Goal: Navigation & Orientation: Find specific page/section

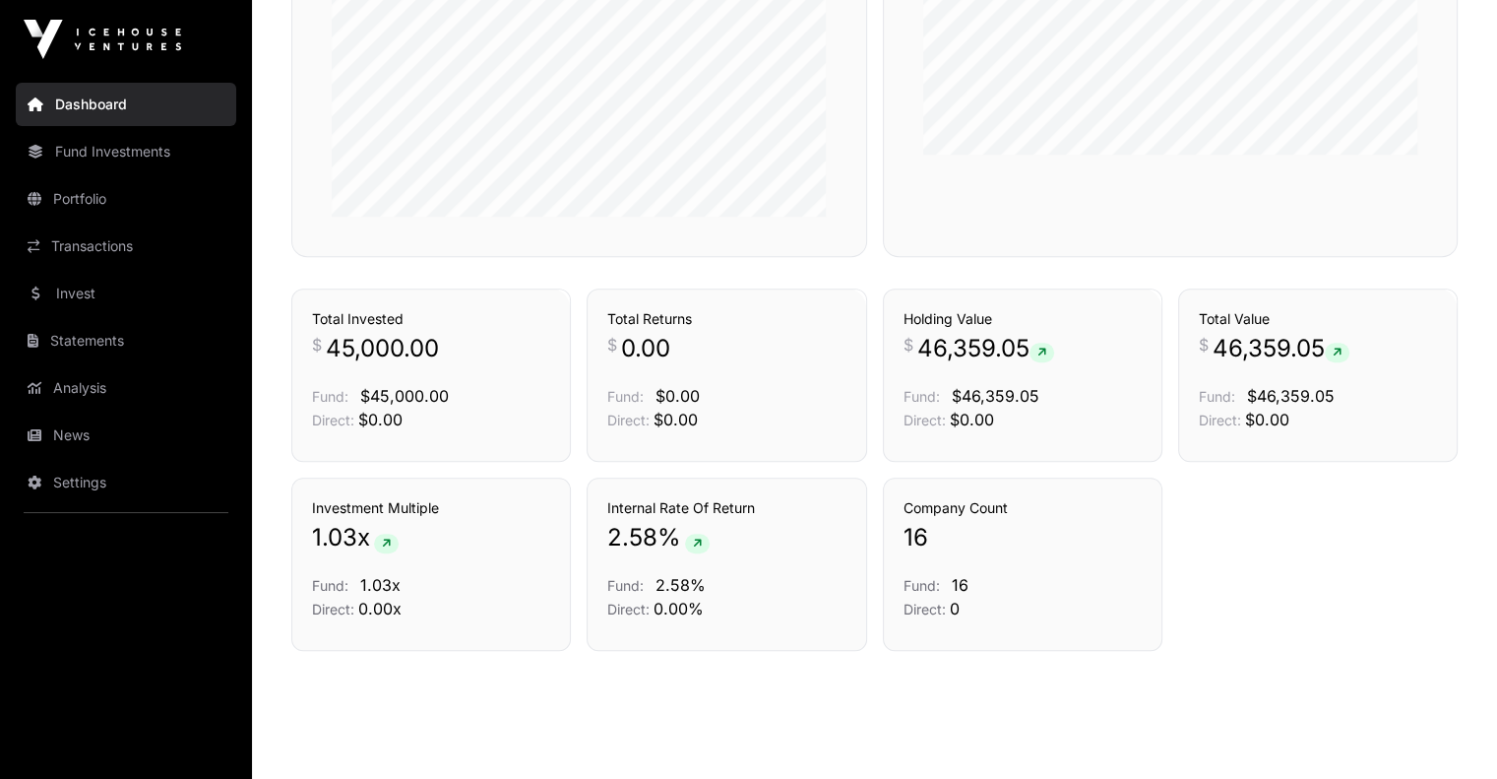
scroll to position [1167, 0]
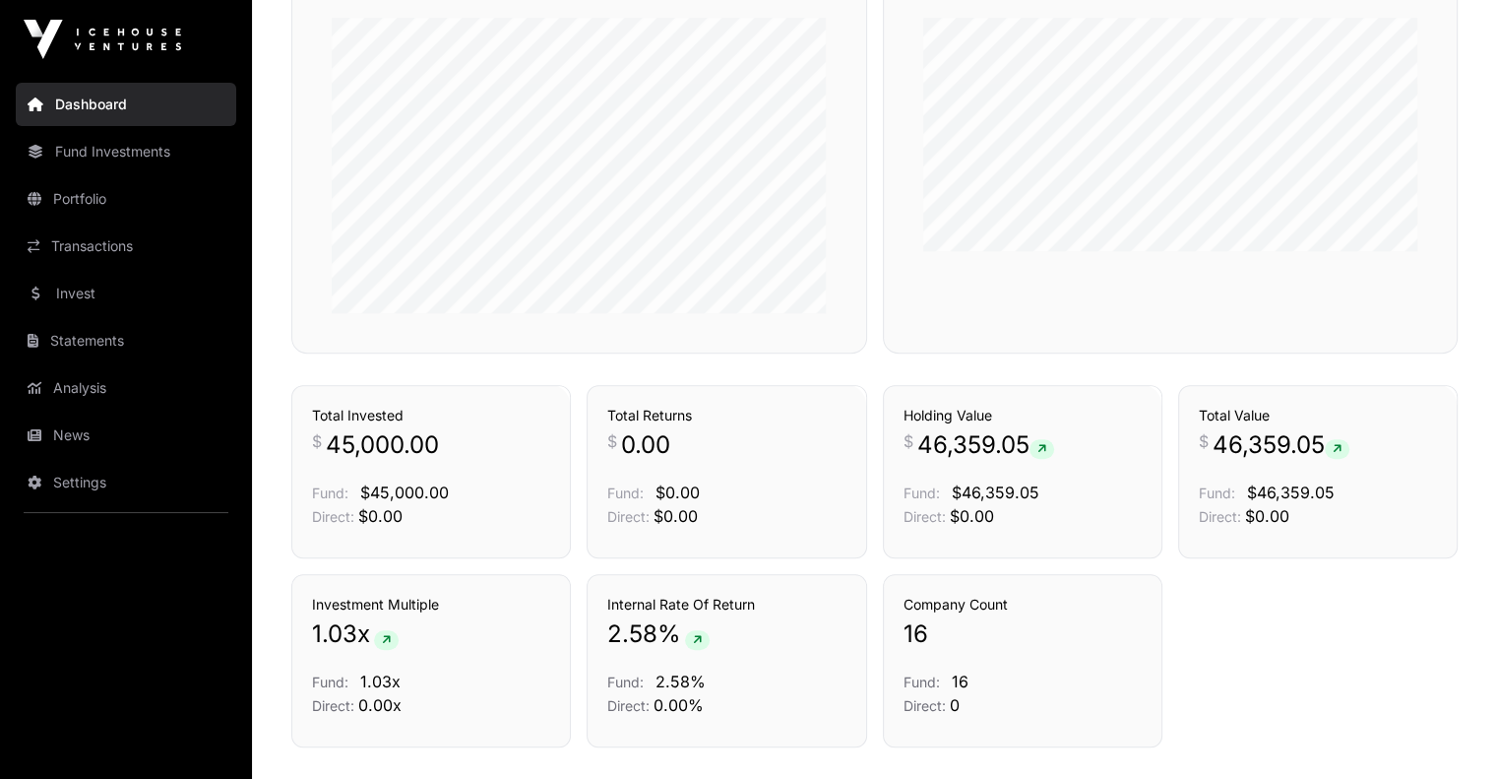
click at [101, 206] on link "Portfolio" at bounding box center [126, 198] width 220 height 43
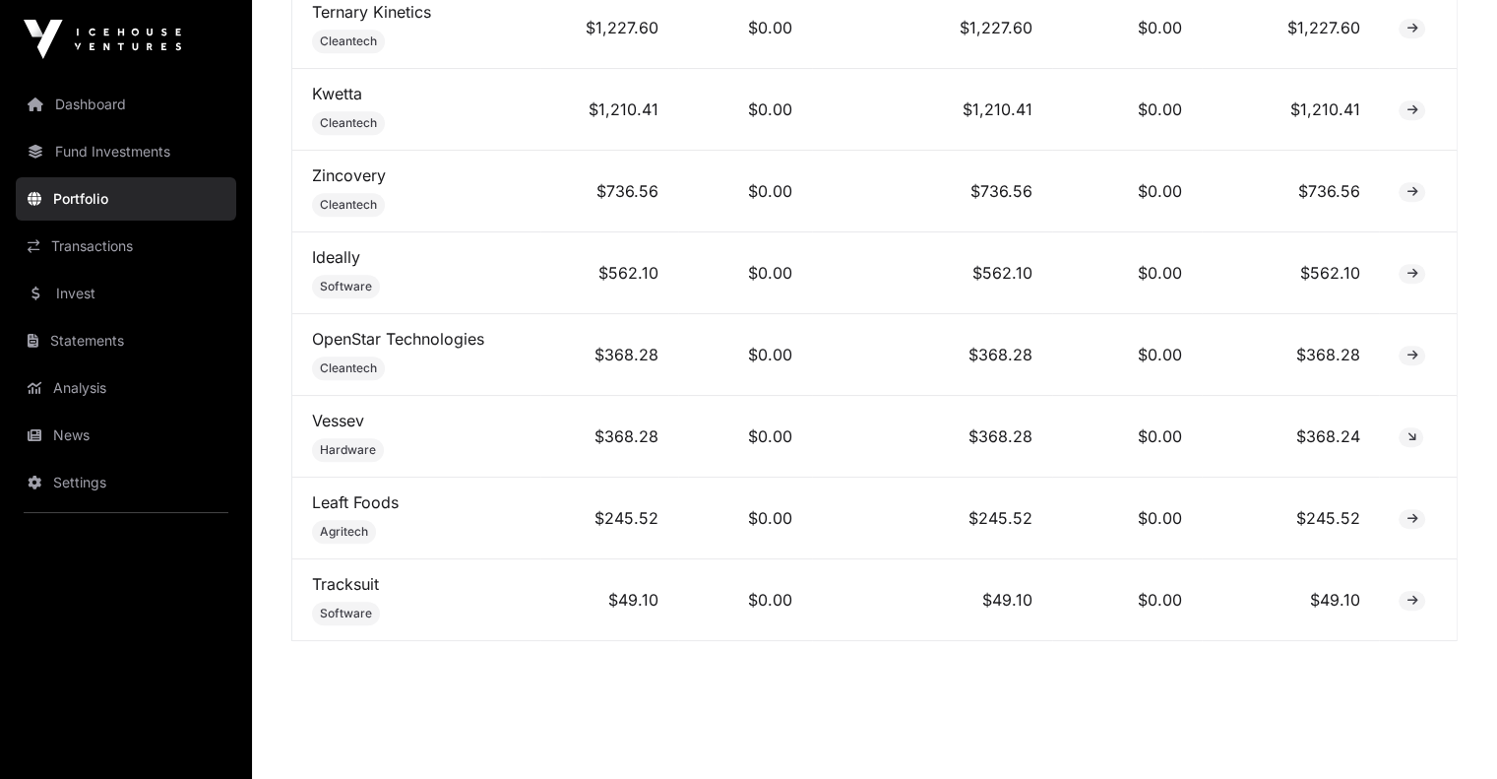
scroll to position [1655, 0]
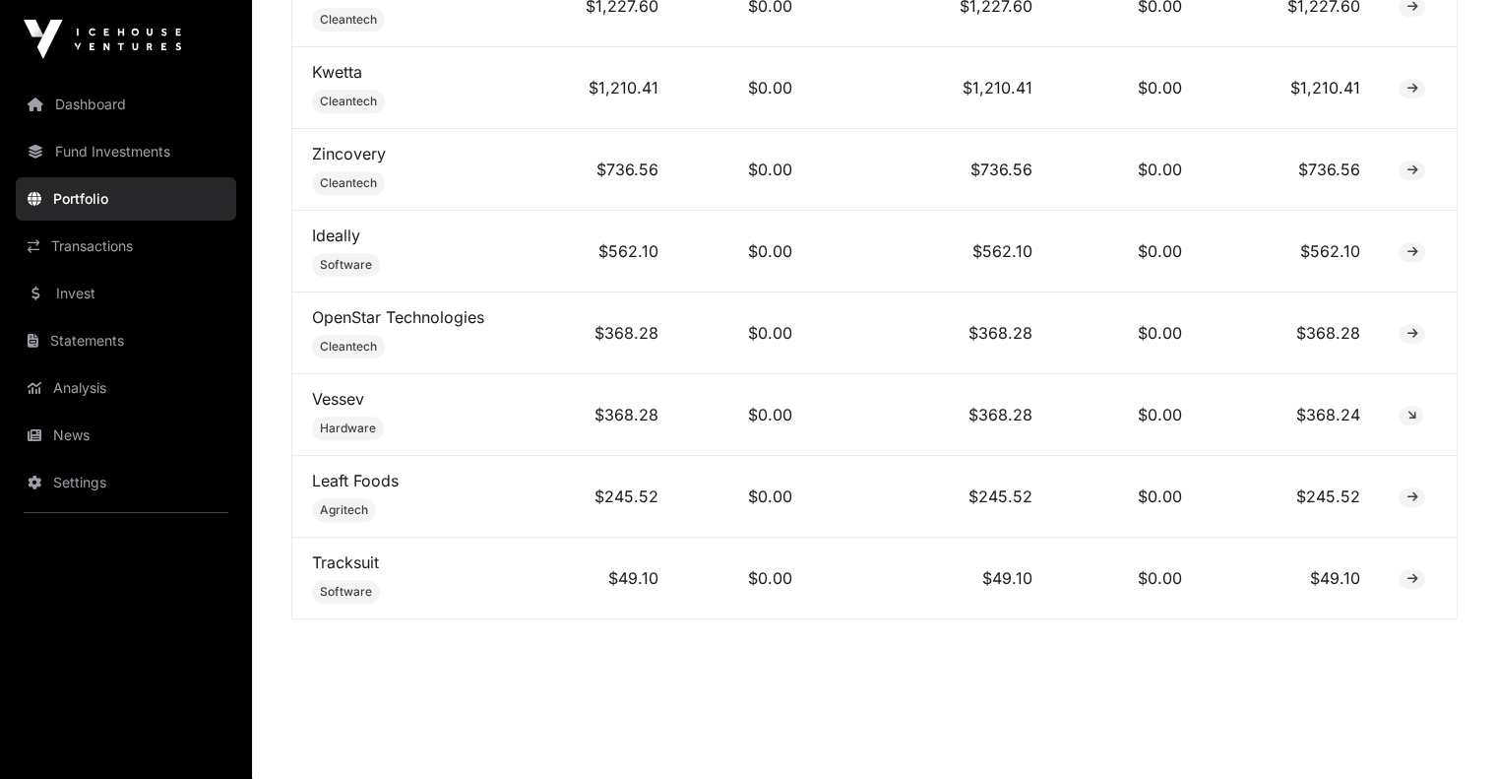
click at [123, 294] on link "Invest" at bounding box center [126, 293] width 220 height 43
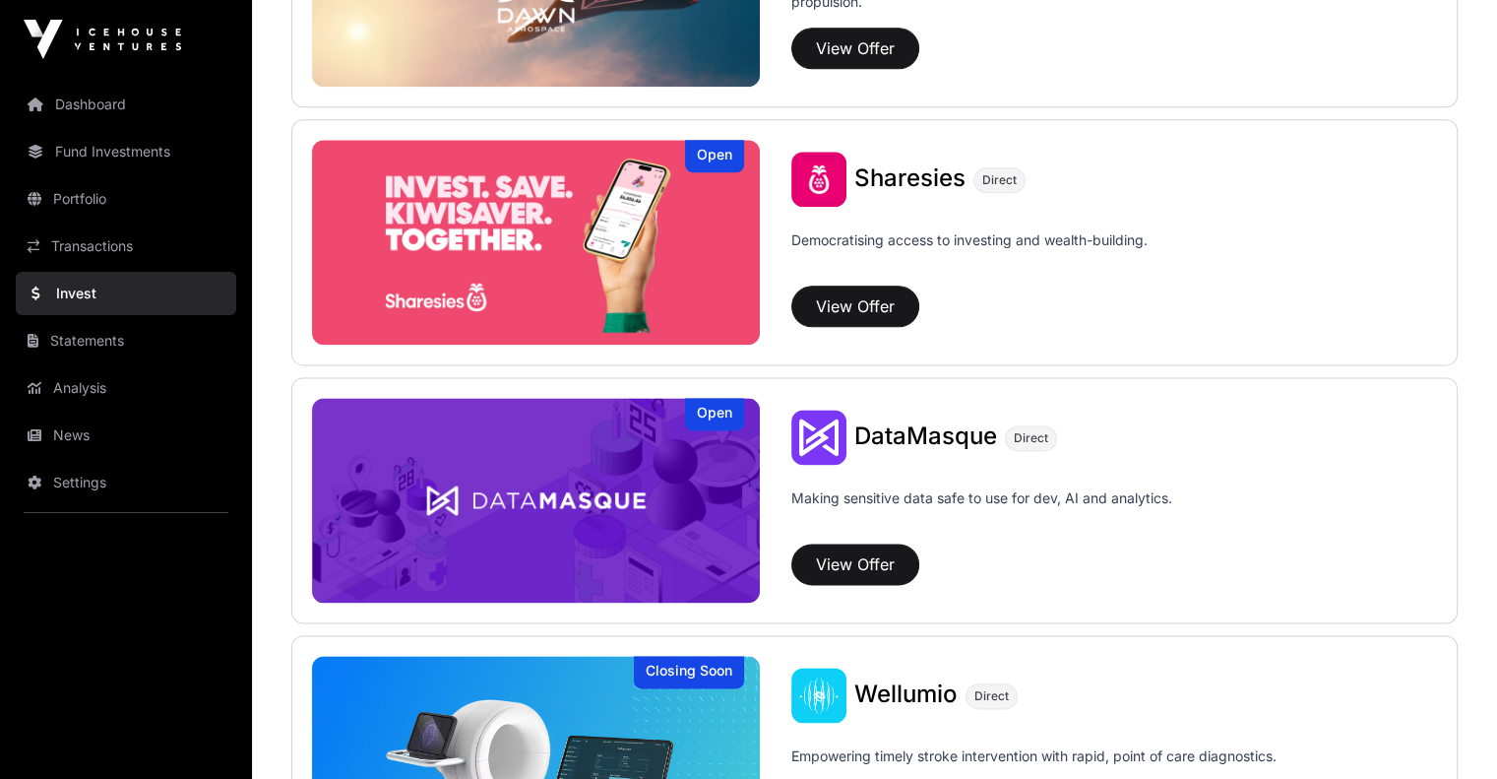
scroll to position [2061, 0]
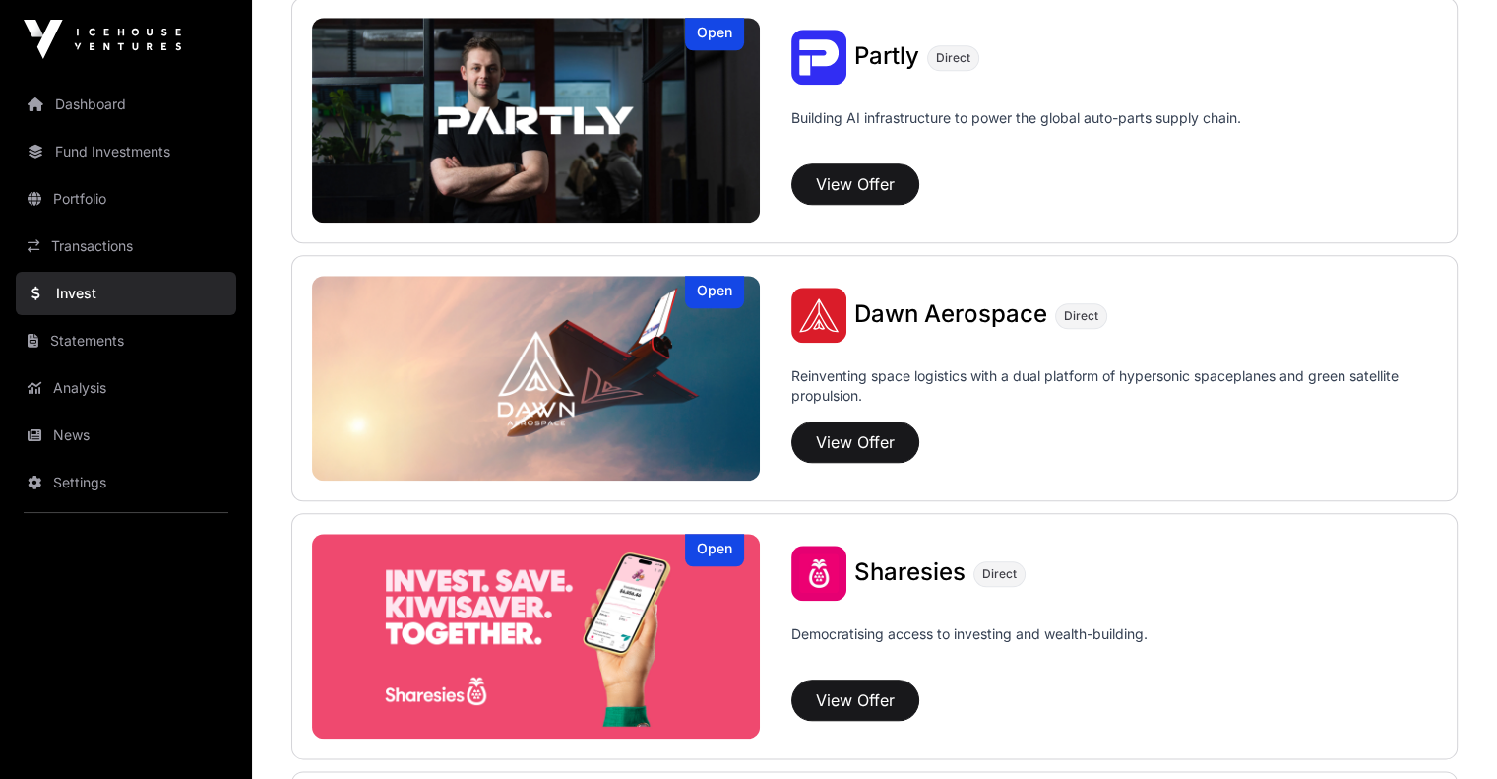
click at [142, 235] on link "Transactions" at bounding box center [126, 245] width 220 height 43
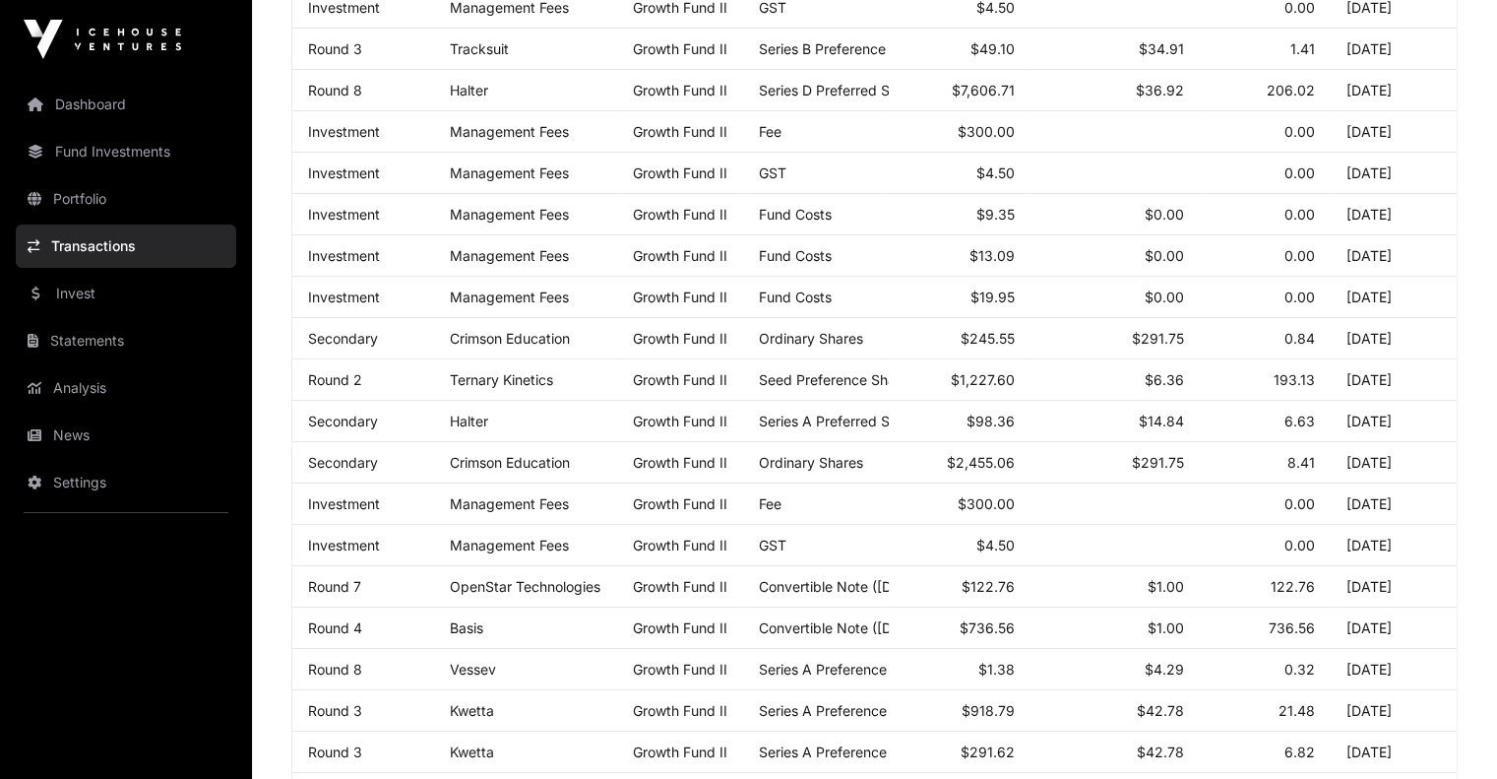
scroll to position [241, 0]
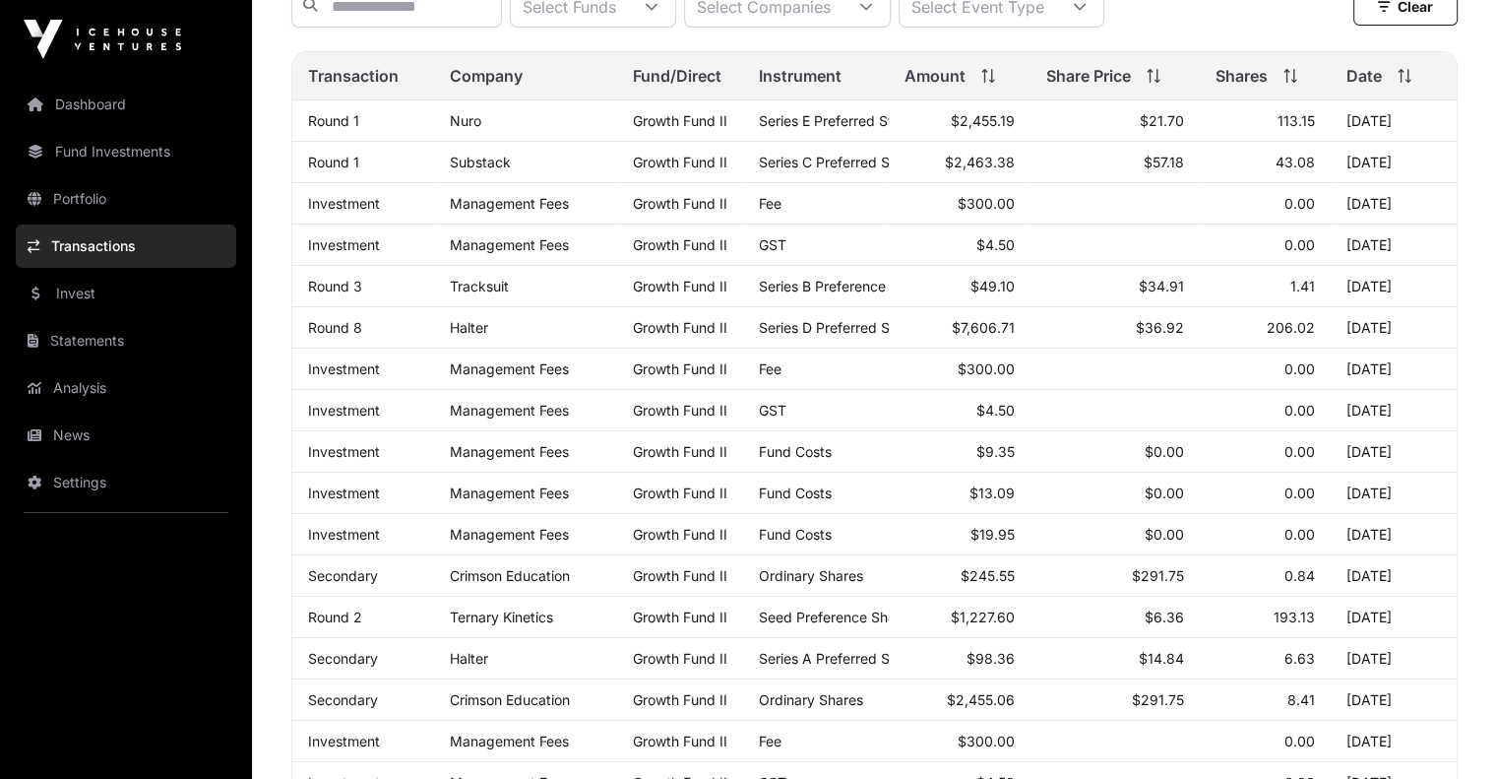
click at [91, 196] on link "Portfolio" at bounding box center [126, 198] width 220 height 43
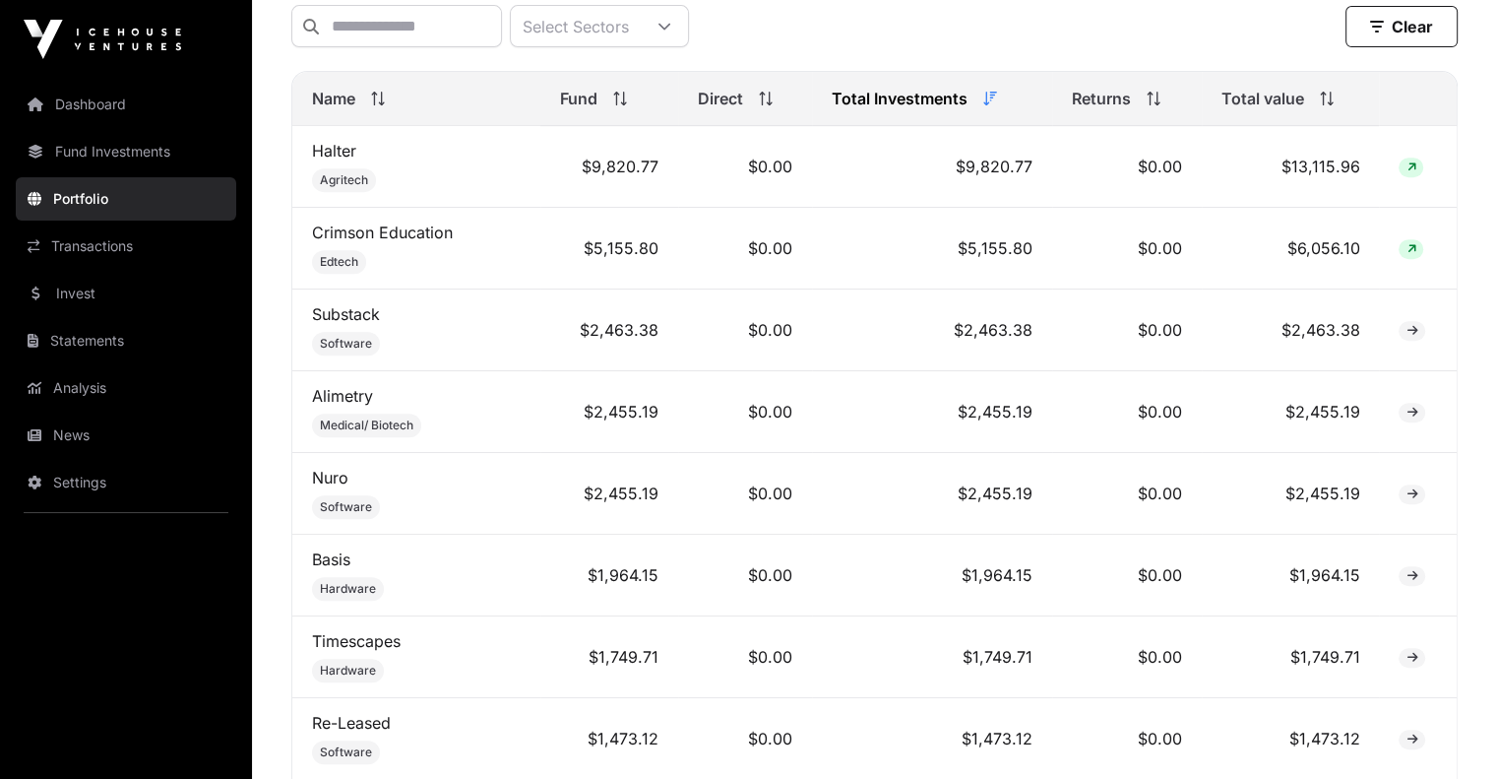
scroll to position [1049, 0]
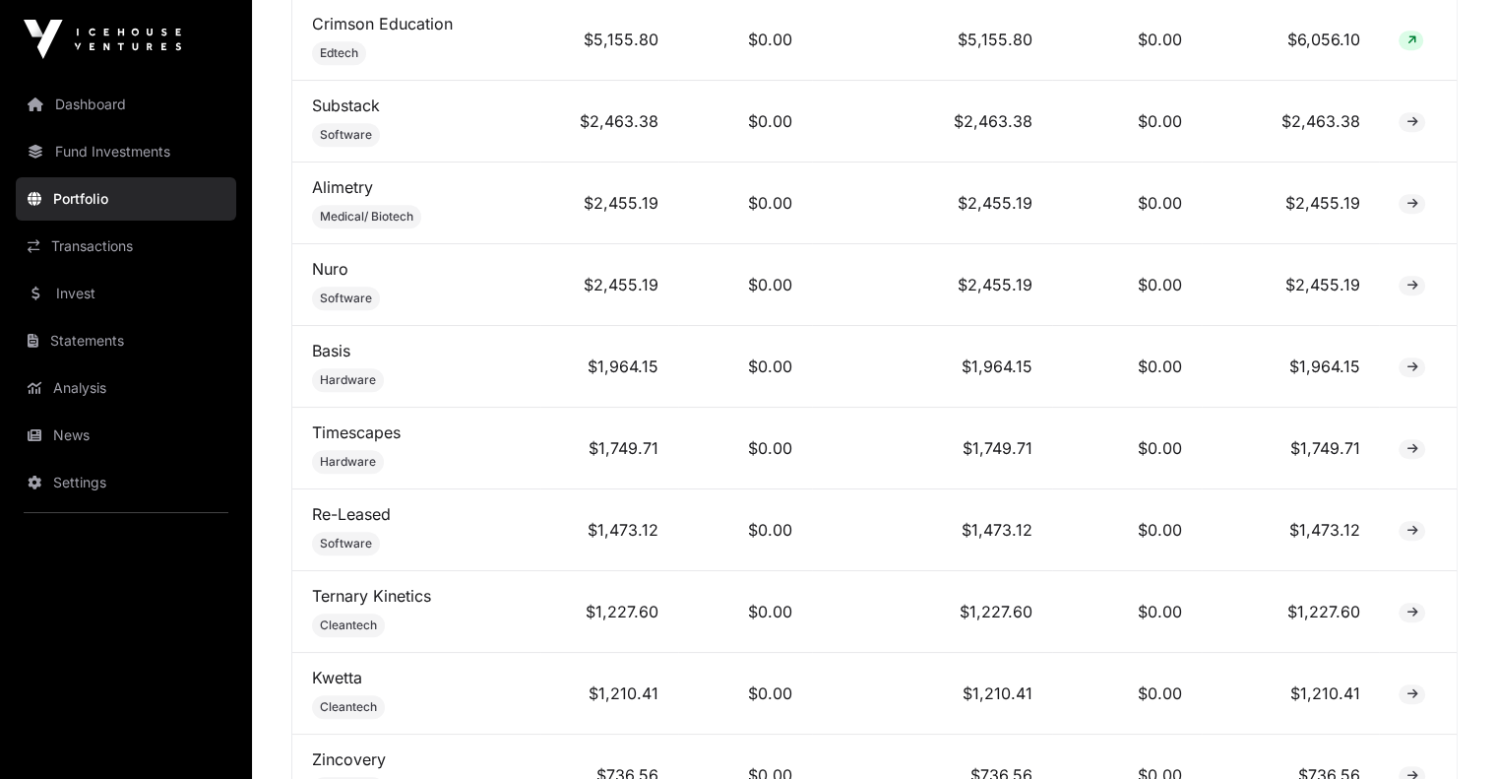
click at [343, 269] on link "Nuro" at bounding box center [330, 269] width 36 height 20
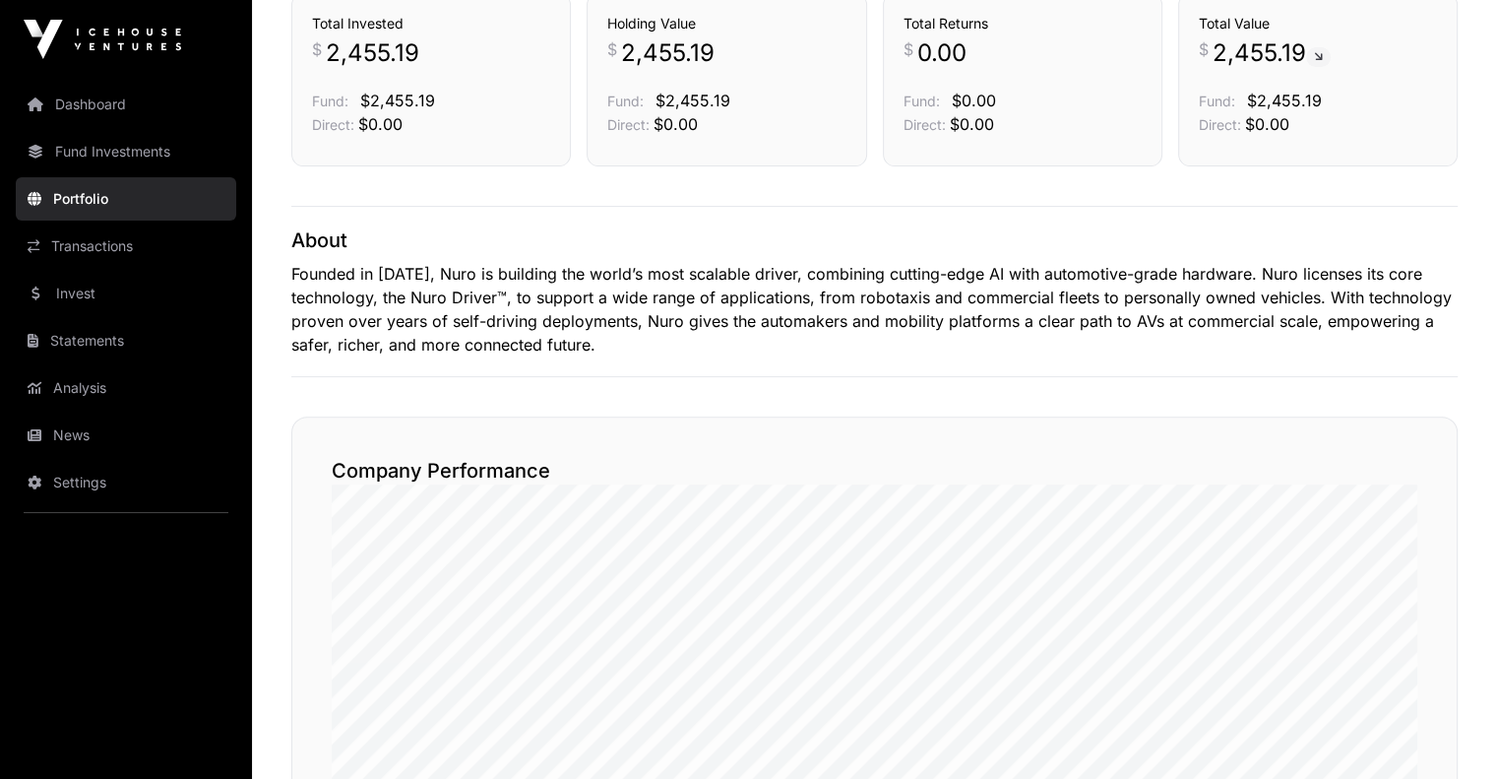
scroll to position [433, 0]
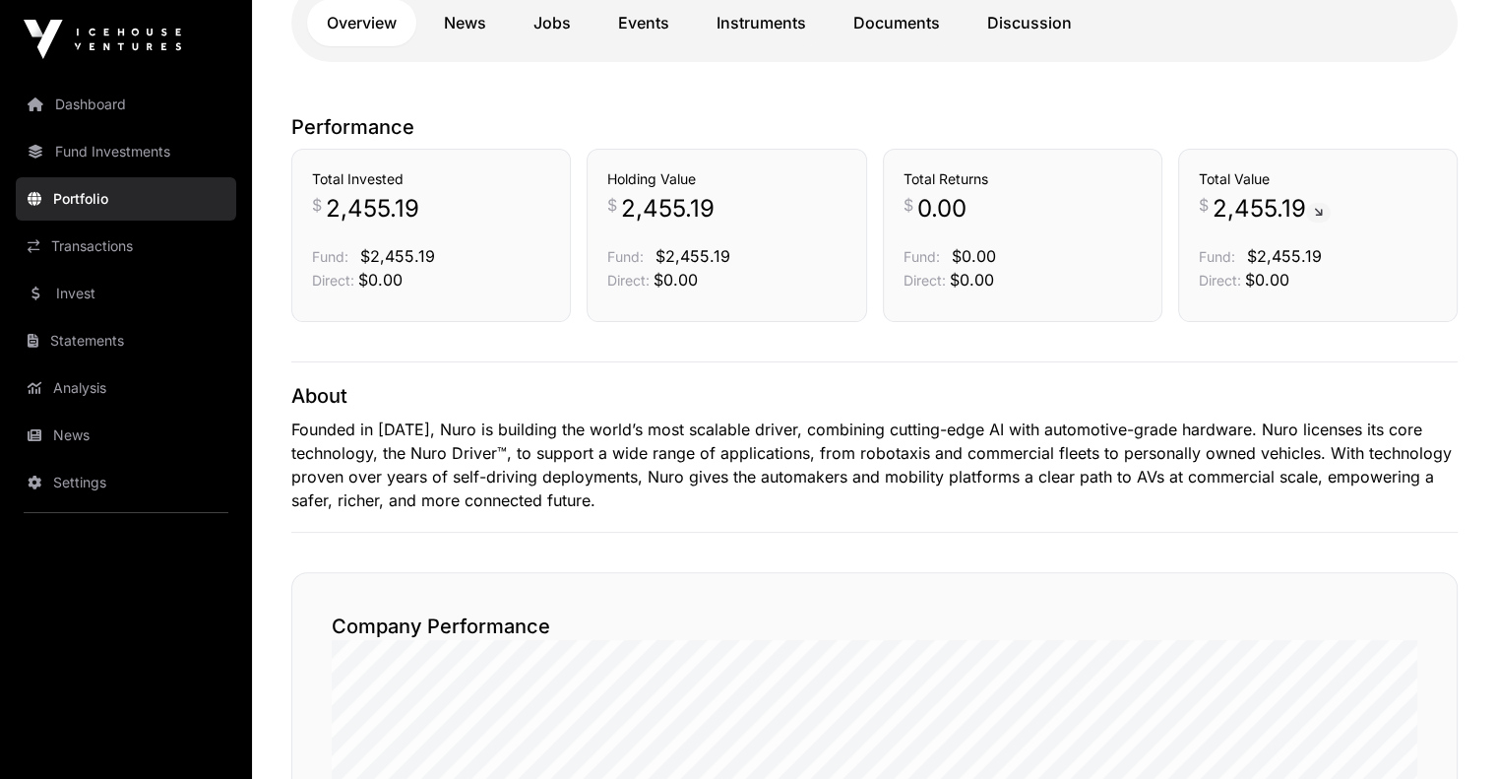
click at [114, 230] on link "Transactions" at bounding box center [126, 245] width 220 height 43
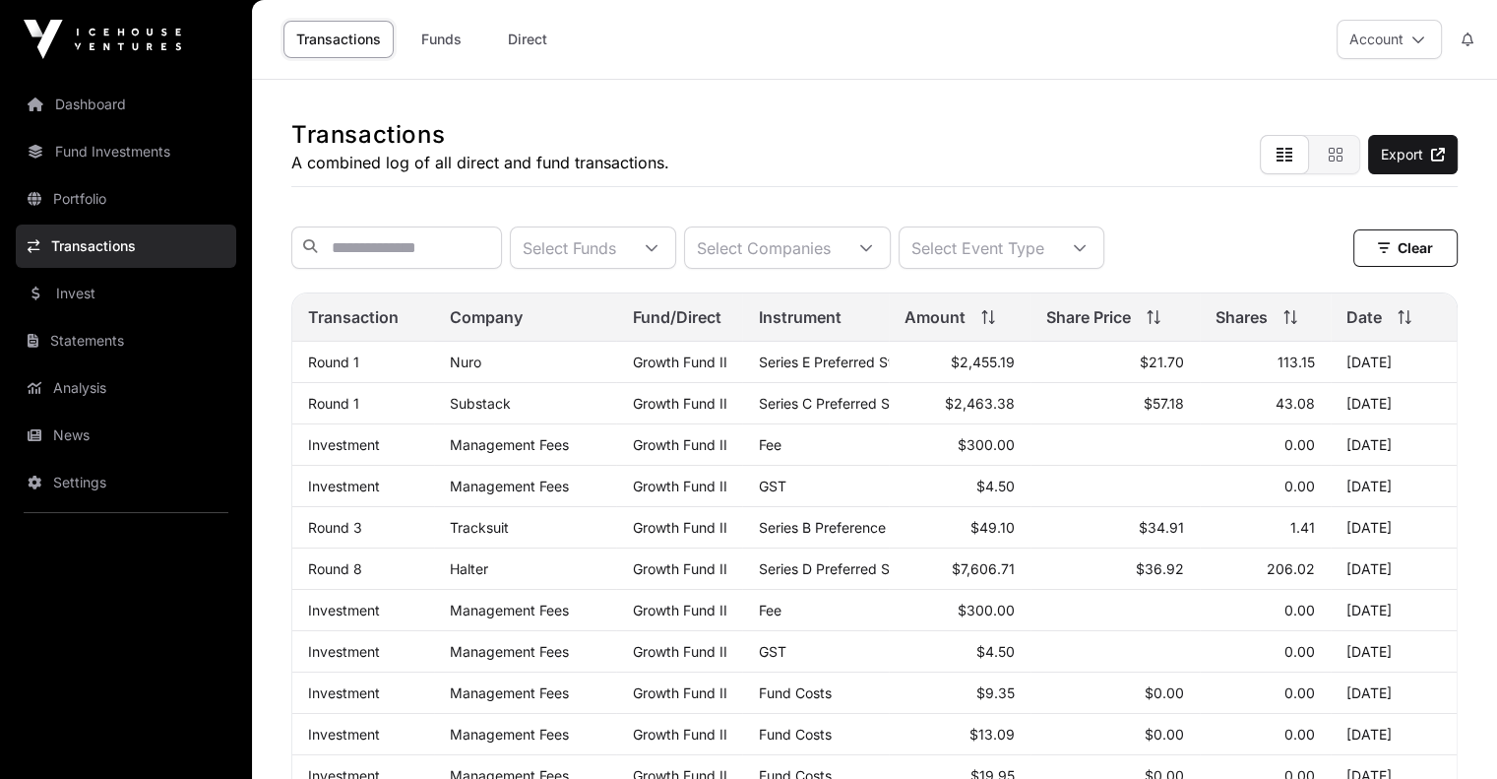
click at [112, 106] on link "Dashboard" at bounding box center [126, 104] width 220 height 43
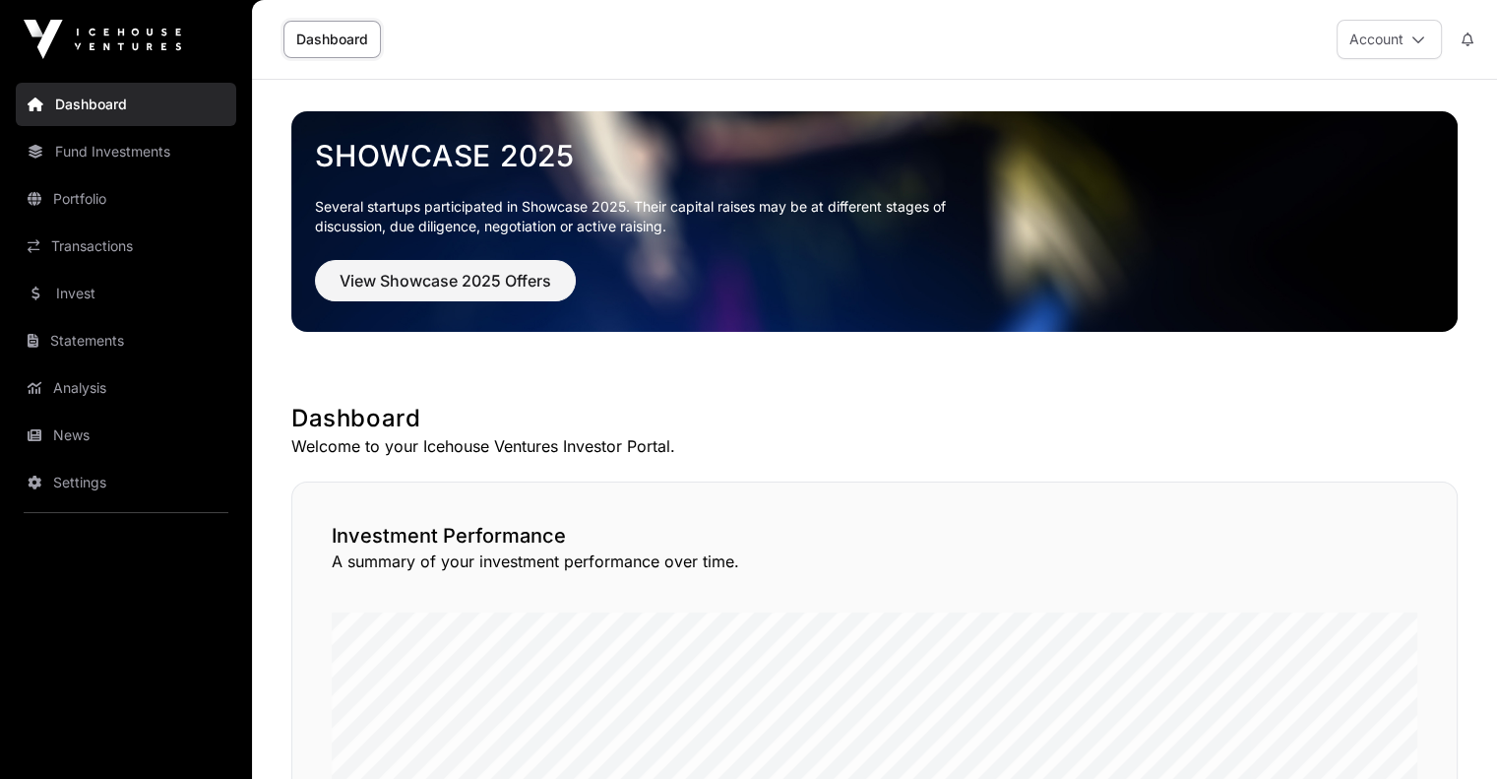
click at [1353, 31] on button "Account" at bounding box center [1389, 39] width 105 height 39
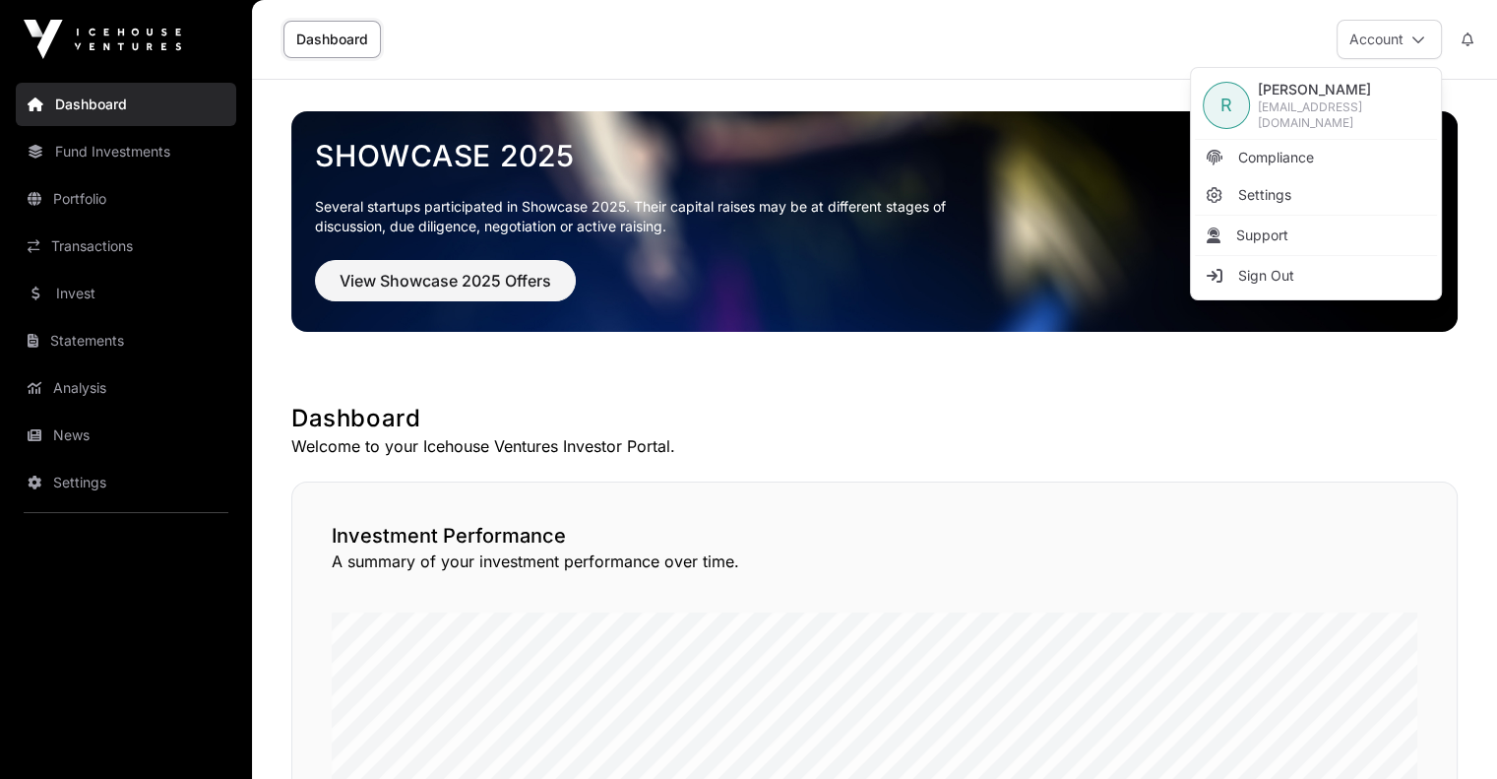
click at [1244, 266] on span "Sign Out" at bounding box center [1266, 276] width 56 height 20
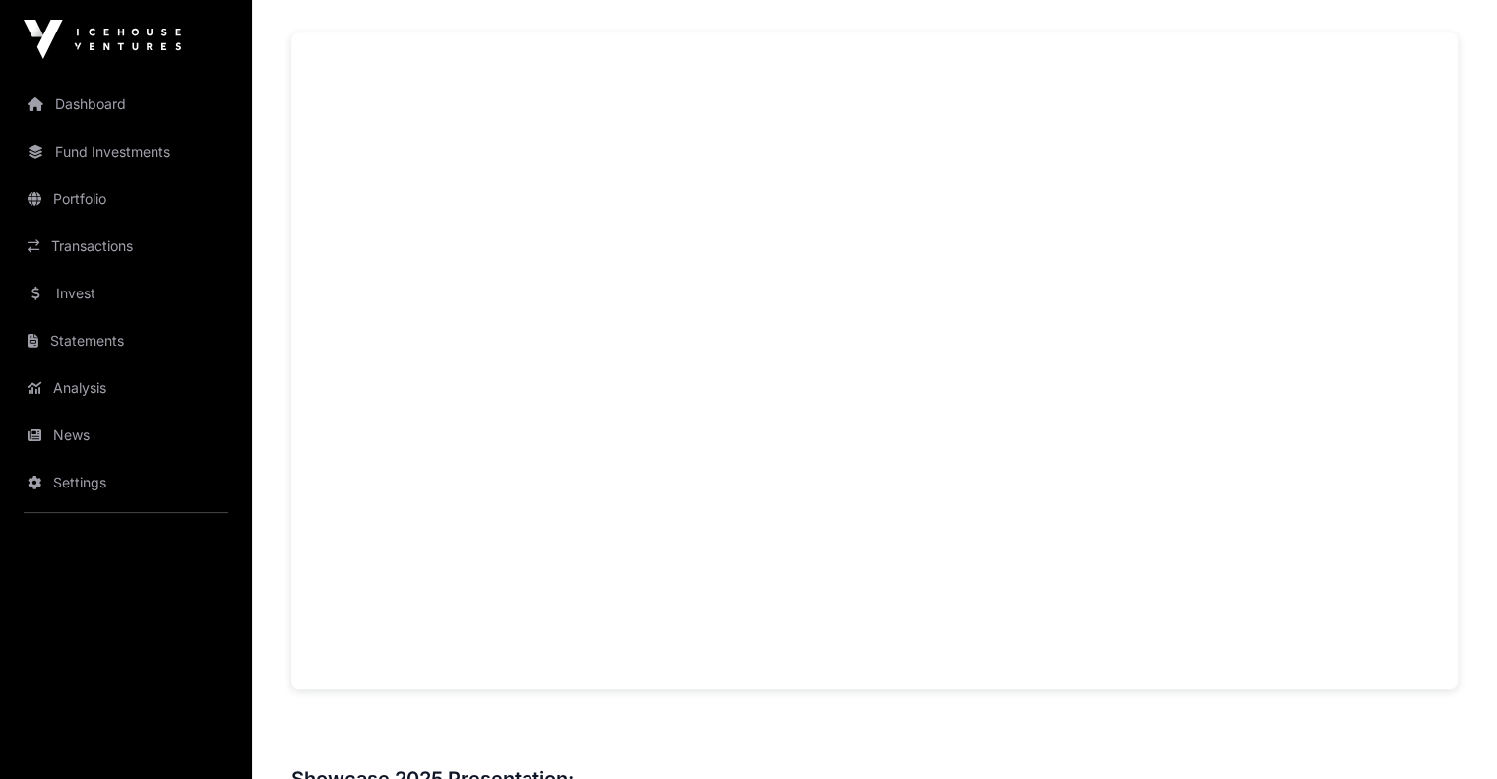
scroll to position [1443, 0]
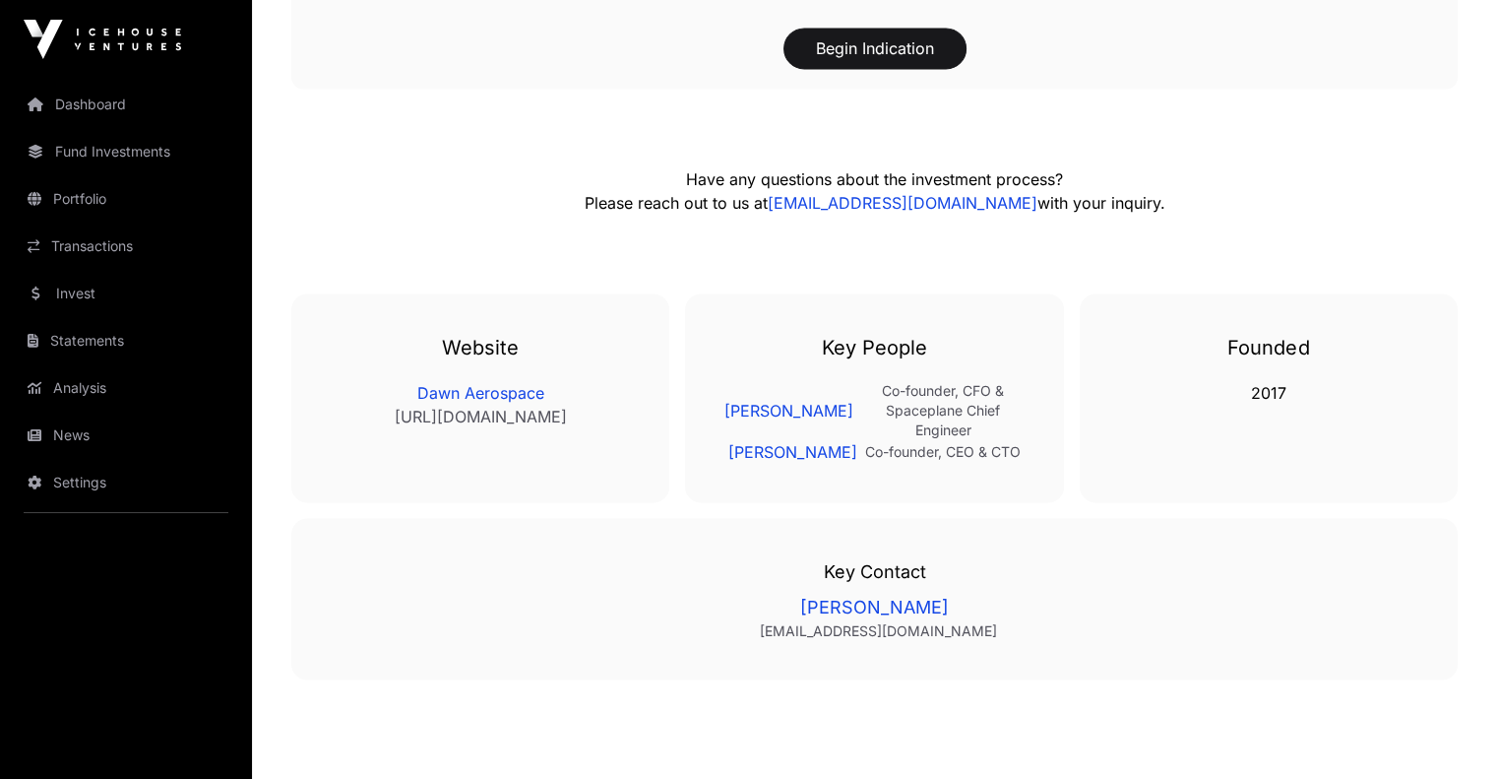
scroll to position [3543, 0]
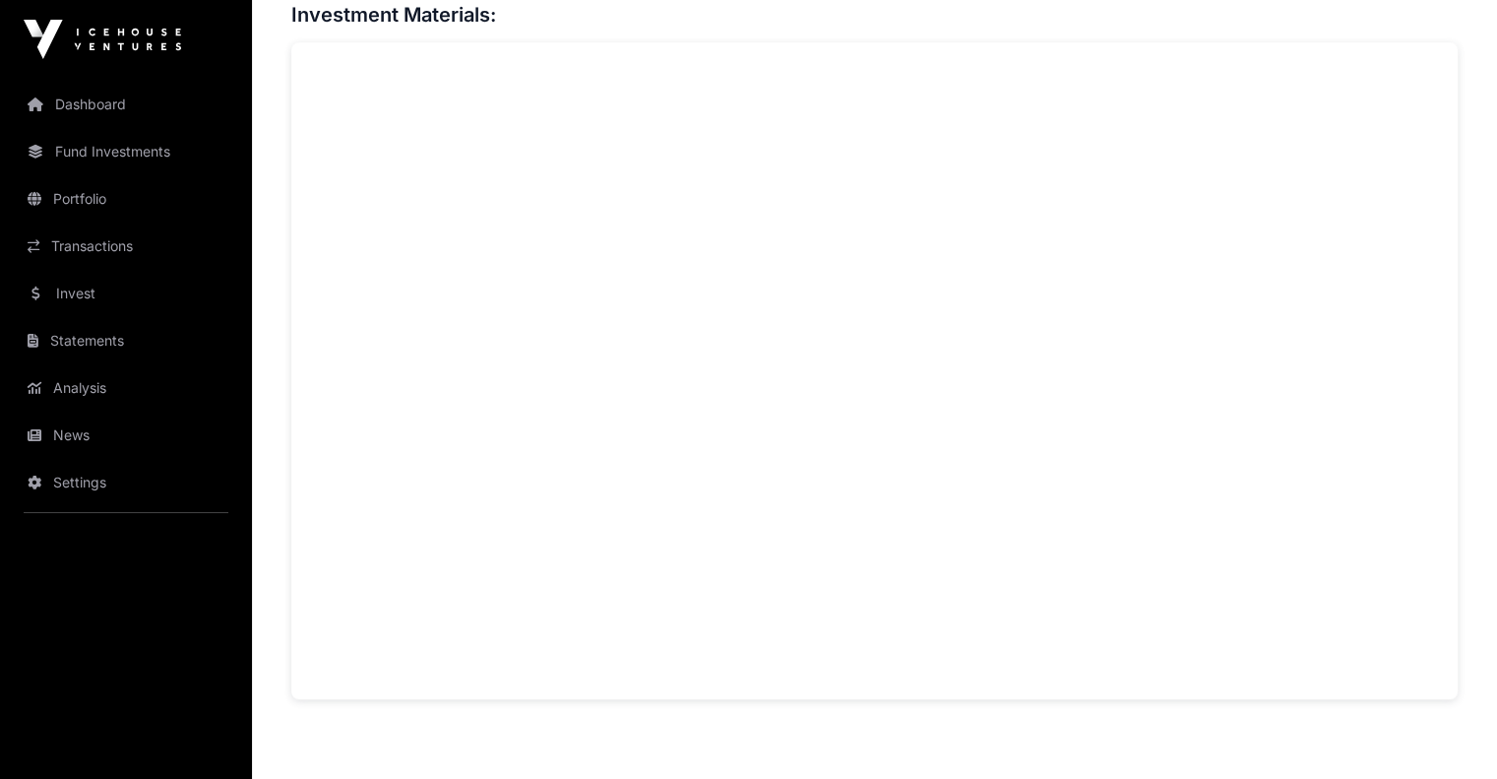
scroll to position [1443, 0]
